Goal: Information Seeking & Learning: Understand process/instructions

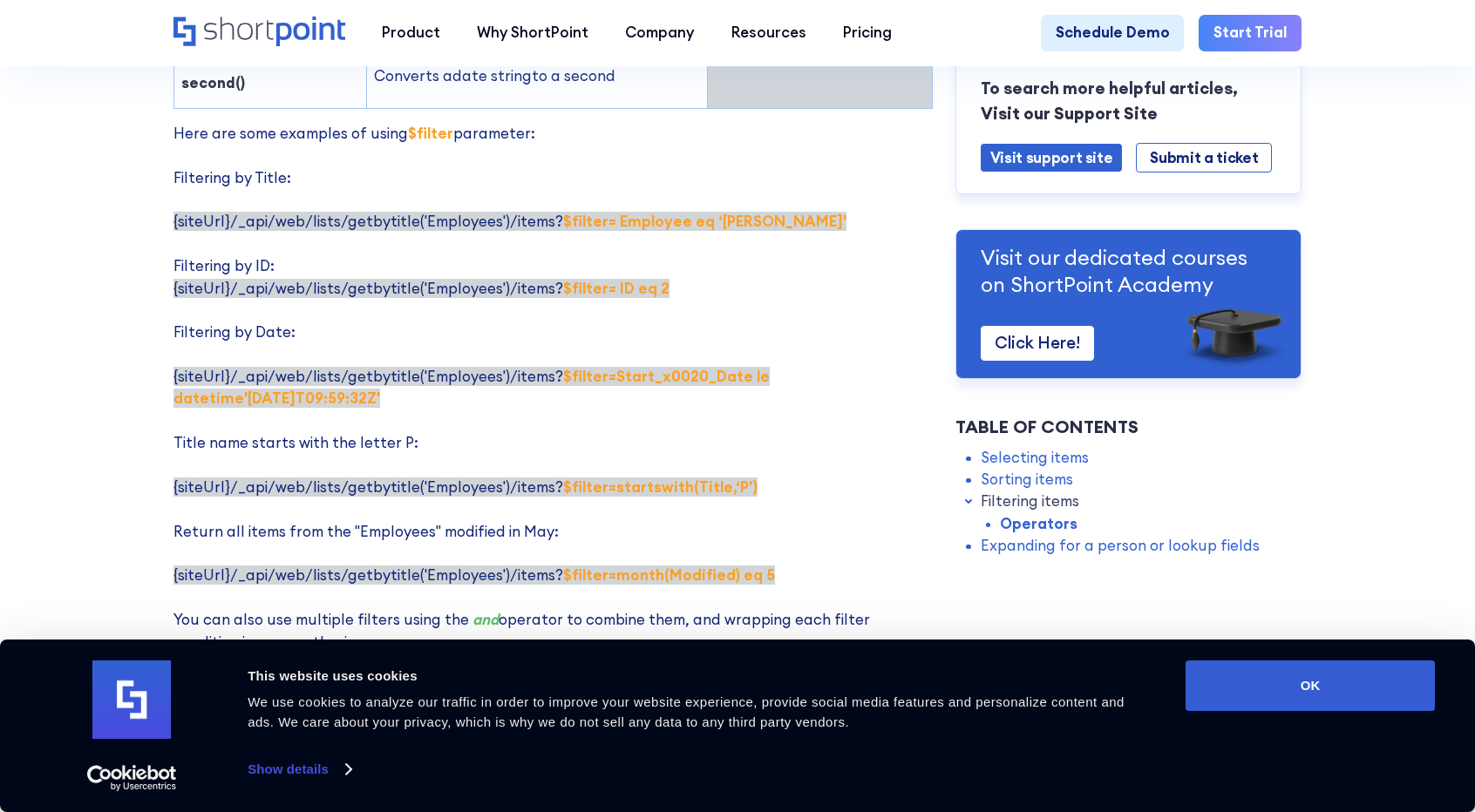
scroll to position [3062, 0]
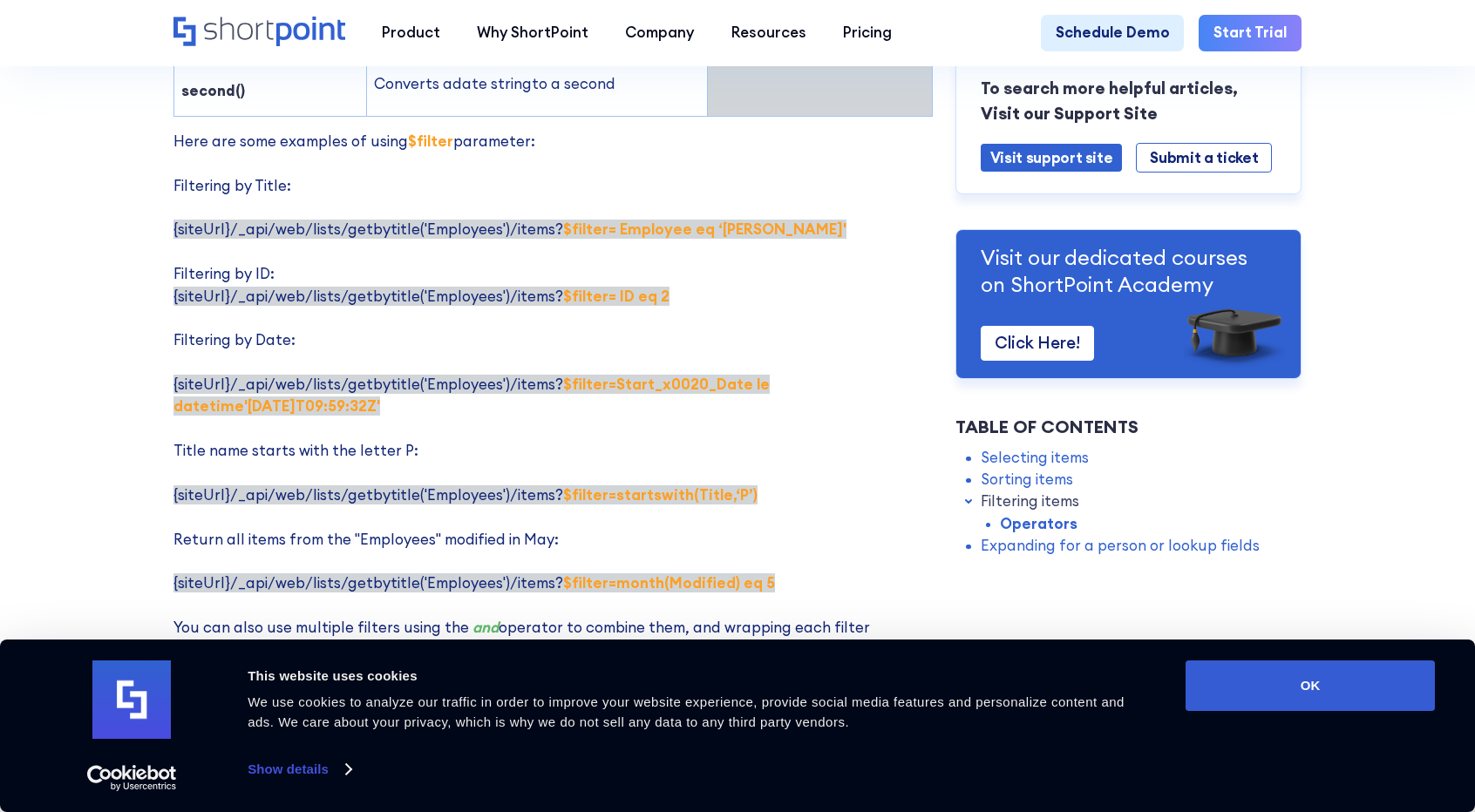
click at [566, 287] on strong "$filter= ID eq 2" at bounding box center [616, 296] width 106 height 19
copy strong "filter"
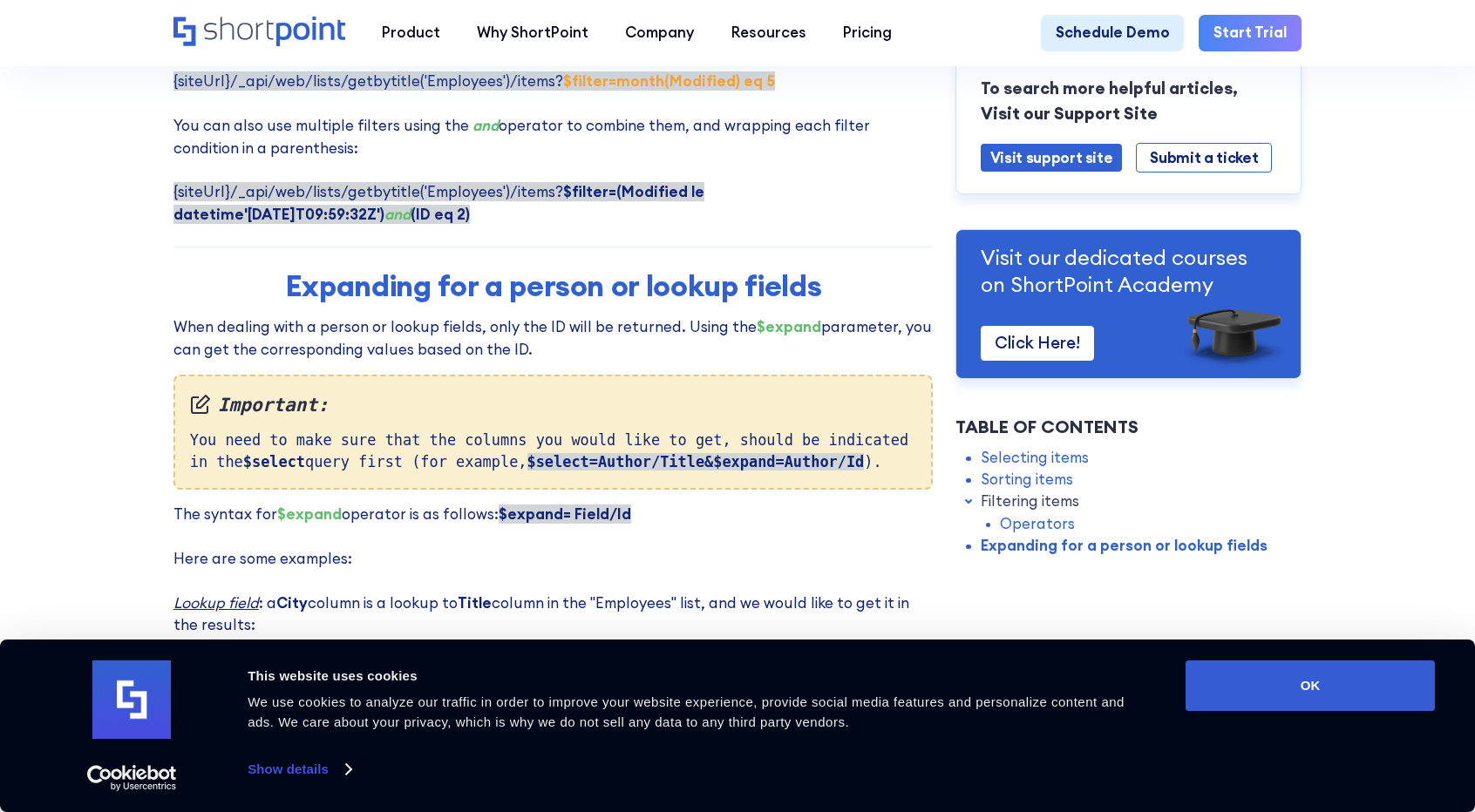
scroll to position [3563, 0]
